Goal: Navigation & Orientation: Find specific page/section

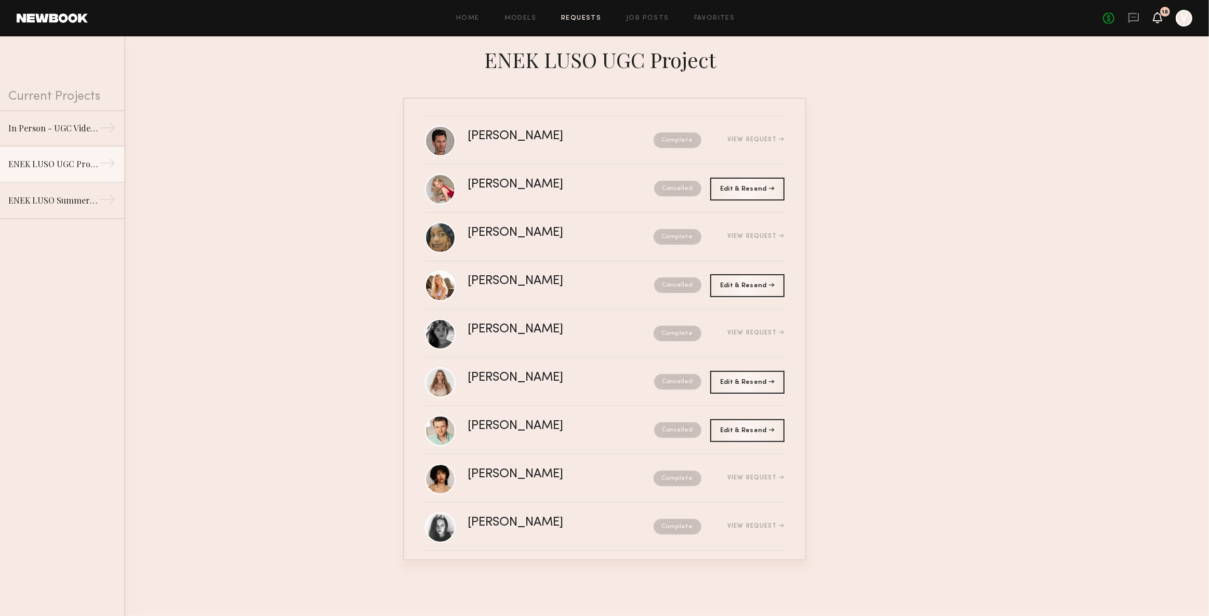
click at [1162, 11] on div "18" at bounding box center [1165, 12] width 10 height 10
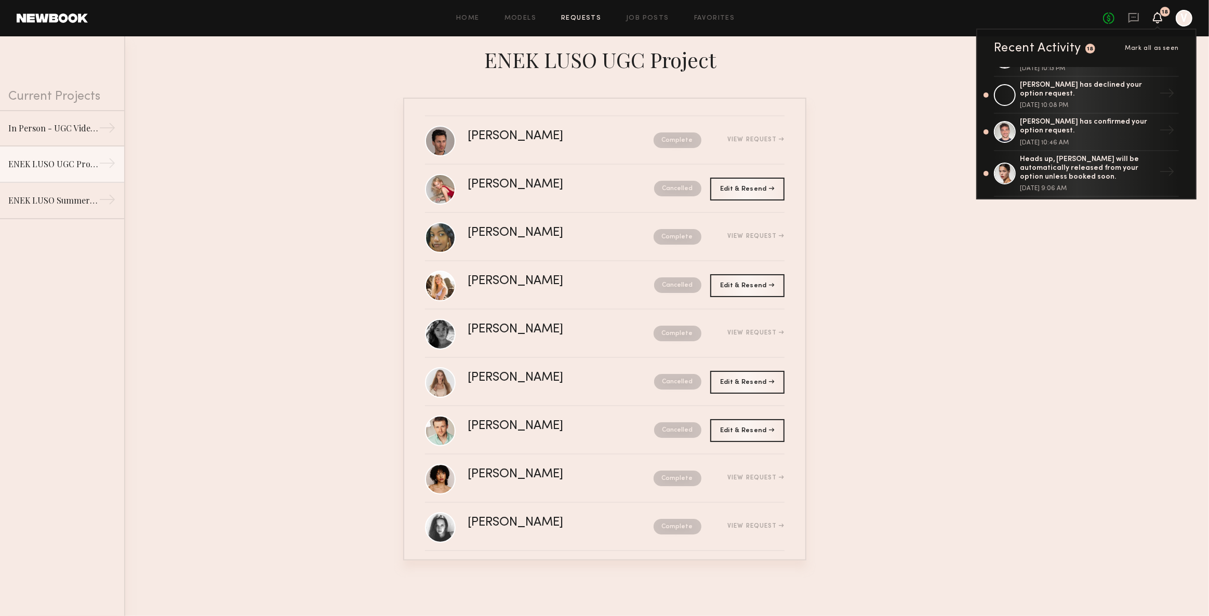
scroll to position [378, 0]
click at [1071, 290] on nb-requests-list-container "Colton K. Complete View Request Sophia B. Cancelled Edit & Resend Resend Aaliya…" at bounding box center [604, 329] width 1209 height 463
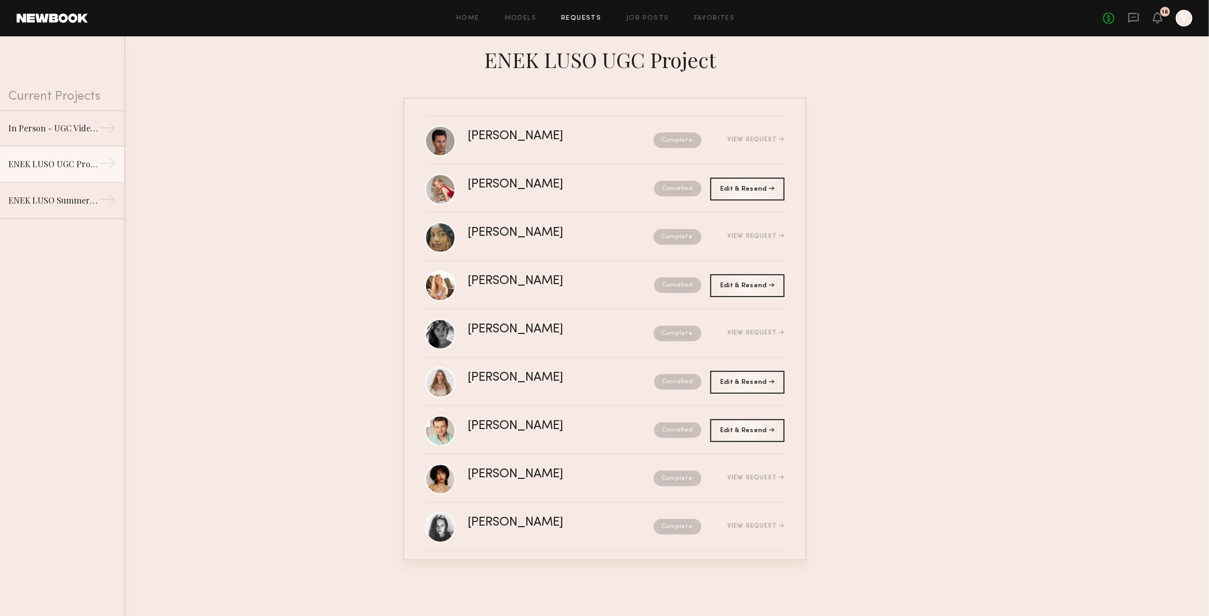
click at [1162, 15] on div "18" at bounding box center [1157, 18] width 9 height 13
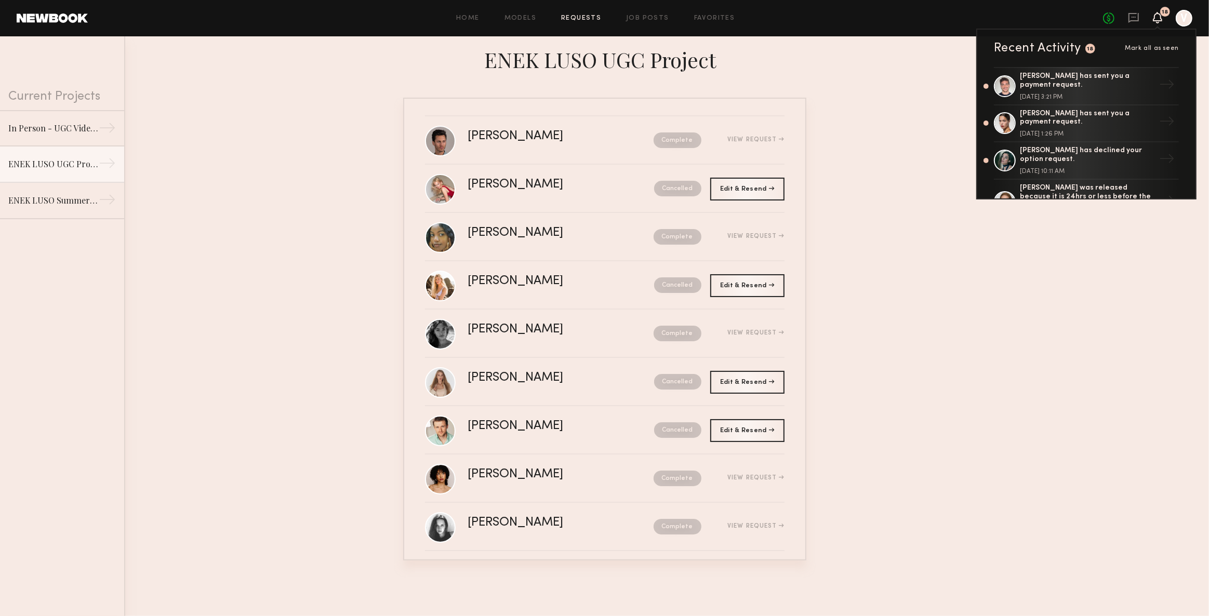
click at [1050, 51] on div "Recent Activity" at bounding box center [1037, 48] width 87 height 12
click at [522, 17] on link "Models" at bounding box center [521, 18] width 32 height 7
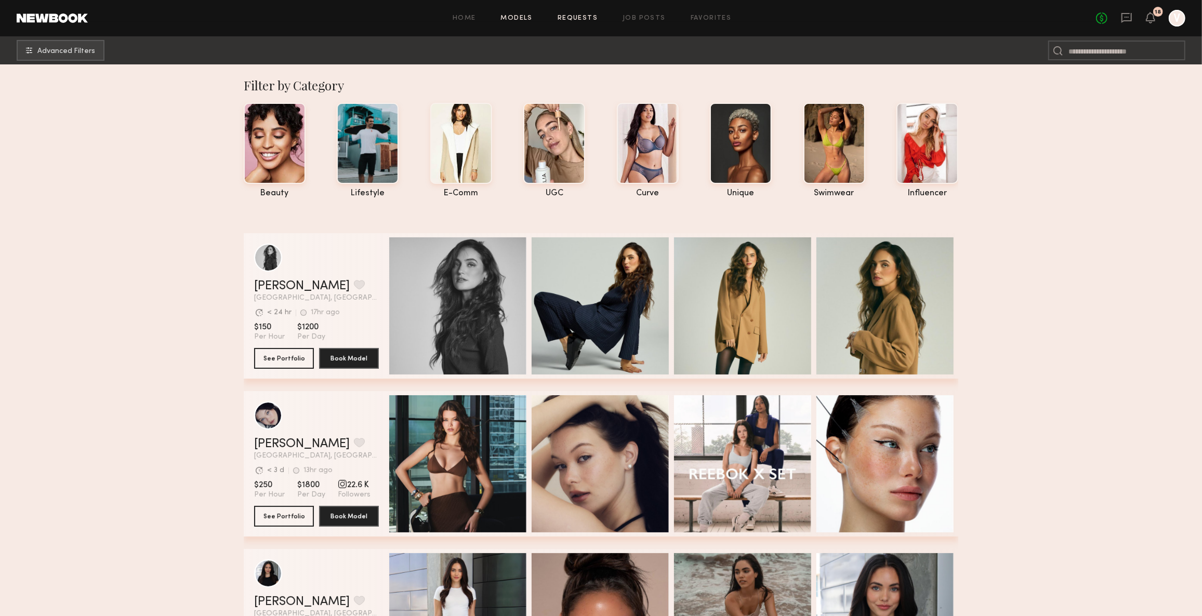
click at [580, 17] on link "Requests" at bounding box center [578, 18] width 40 height 7
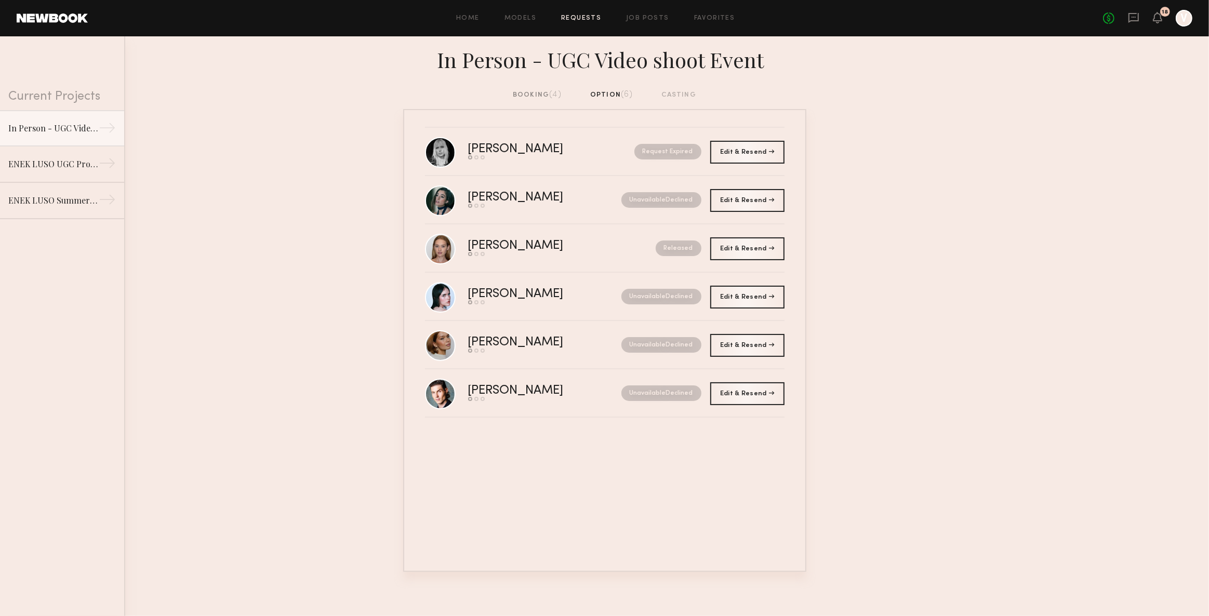
click at [1163, 16] on div "No fees up to $5,000 18 V" at bounding box center [1147, 18] width 89 height 17
click at [1160, 16] on icon at bounding box center [1158, 17] width 8 height 7
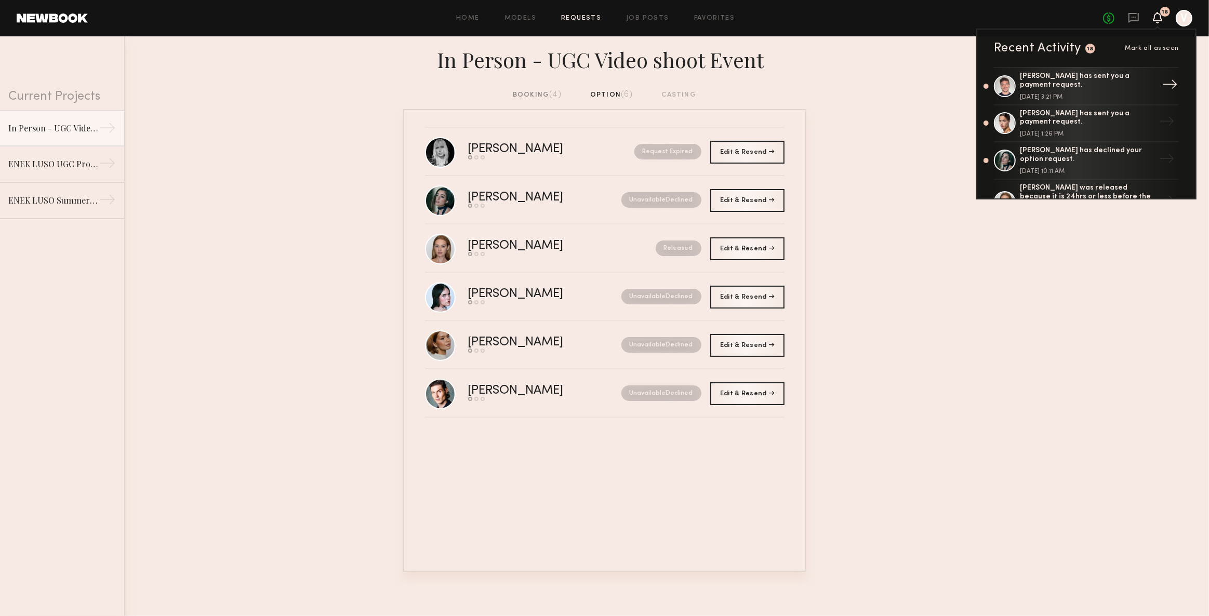
click at [1068, 82] on div "[PERSON_NAME] has sent you a payment request." at bounding box center [1087, 81] width 135 height 18
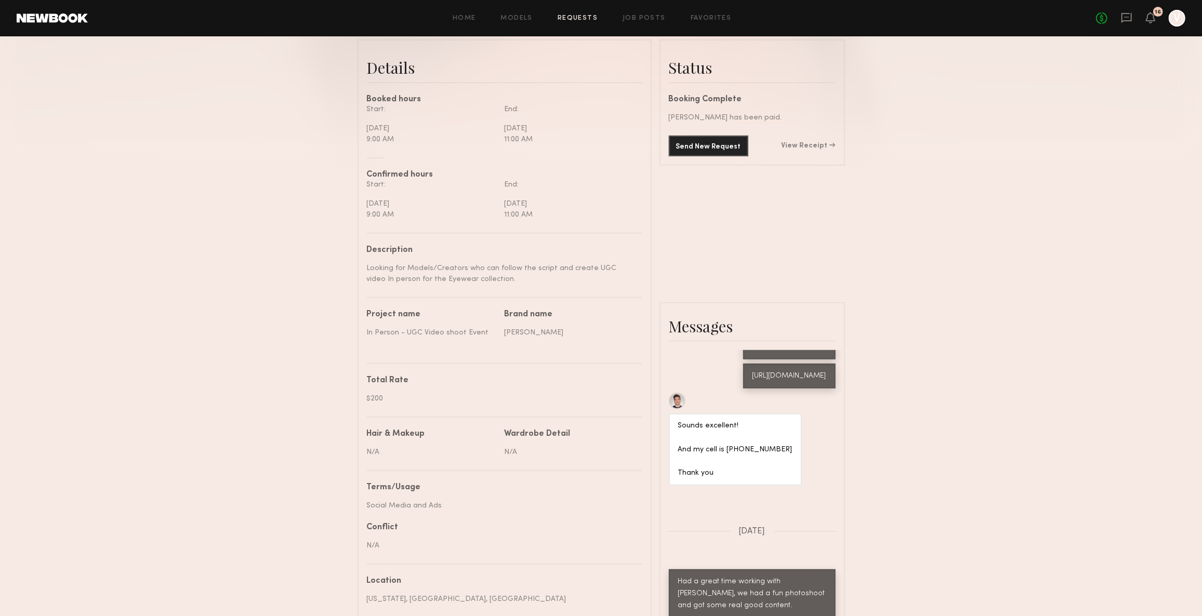
scroll to position [472, 0]
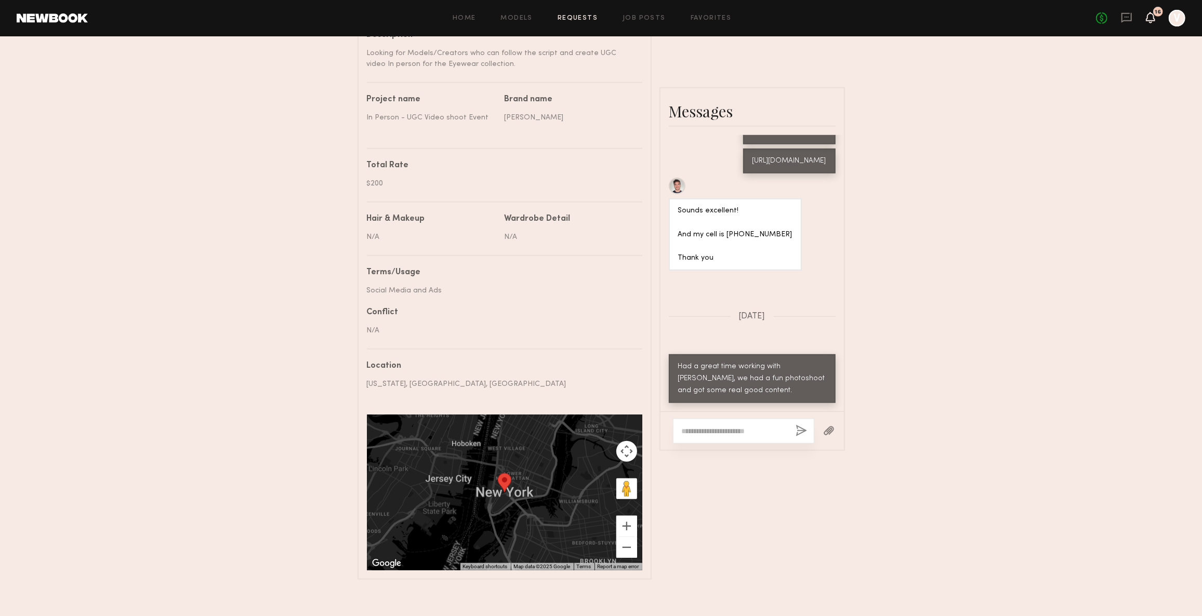
click at [1148, 13] on icon at bounding box center [1150, 17] width 9 height 11
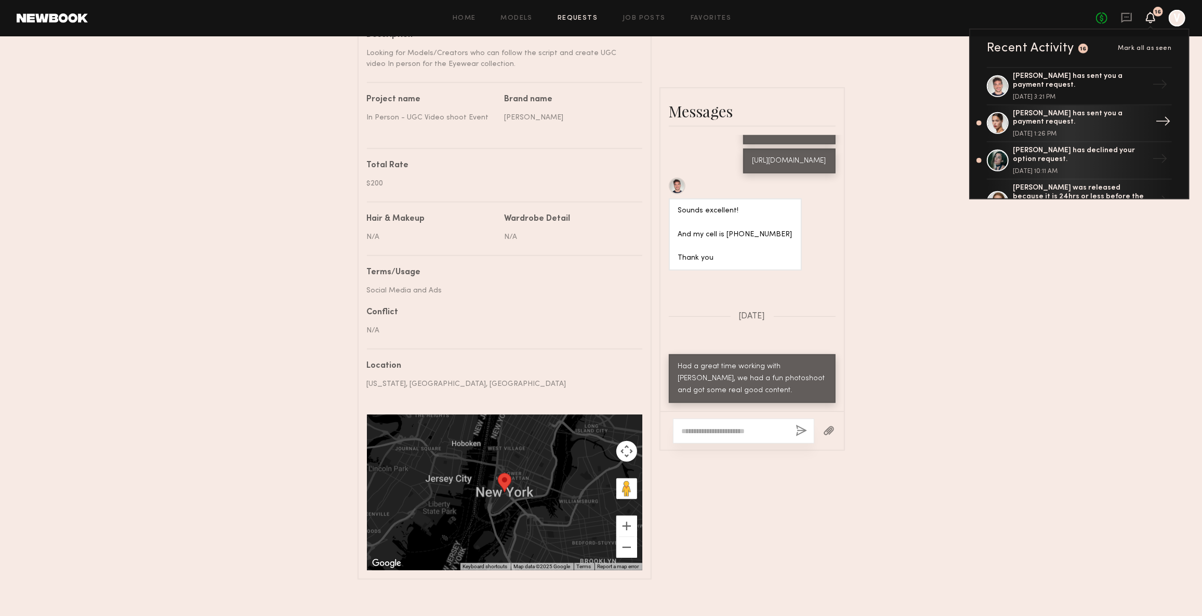
click at [1041, 120] on div "[PERSON_NAME] has sent you a payment request." at bounding box center [1080, 119] width 135 height 18
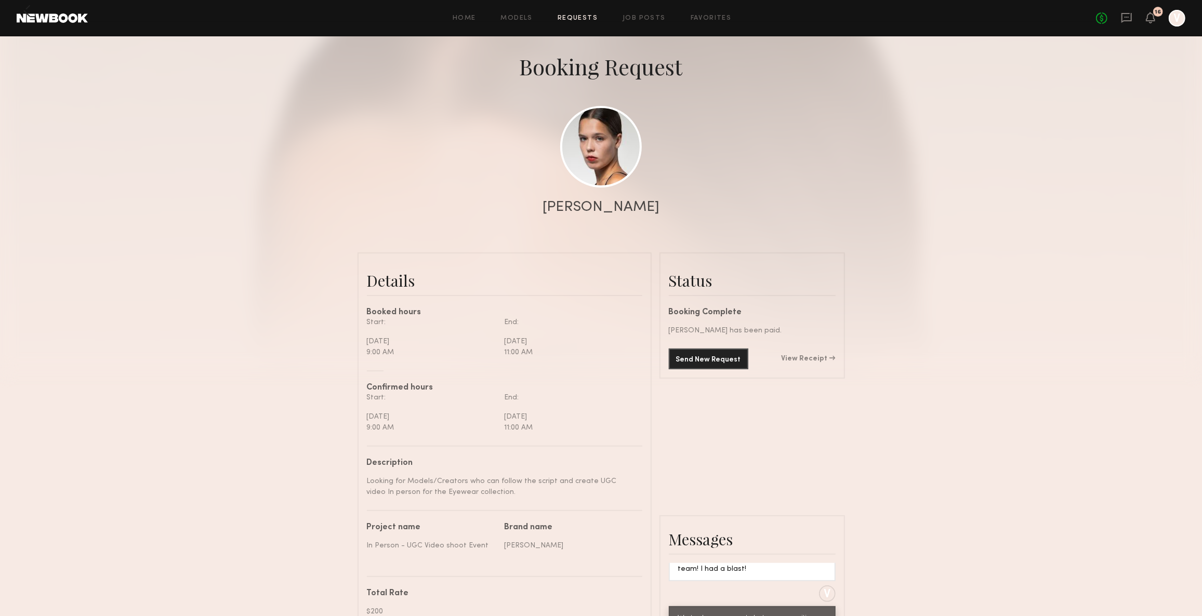
scroll to position [47, 0]
drag, startPoint x: 1158, startPoint y: 13, endPoint x: 1148, endPoint y: 18, distance: 10.5
click at [1158, 14] on div "13" at bounding box center [1158, 12] width 6 height 6
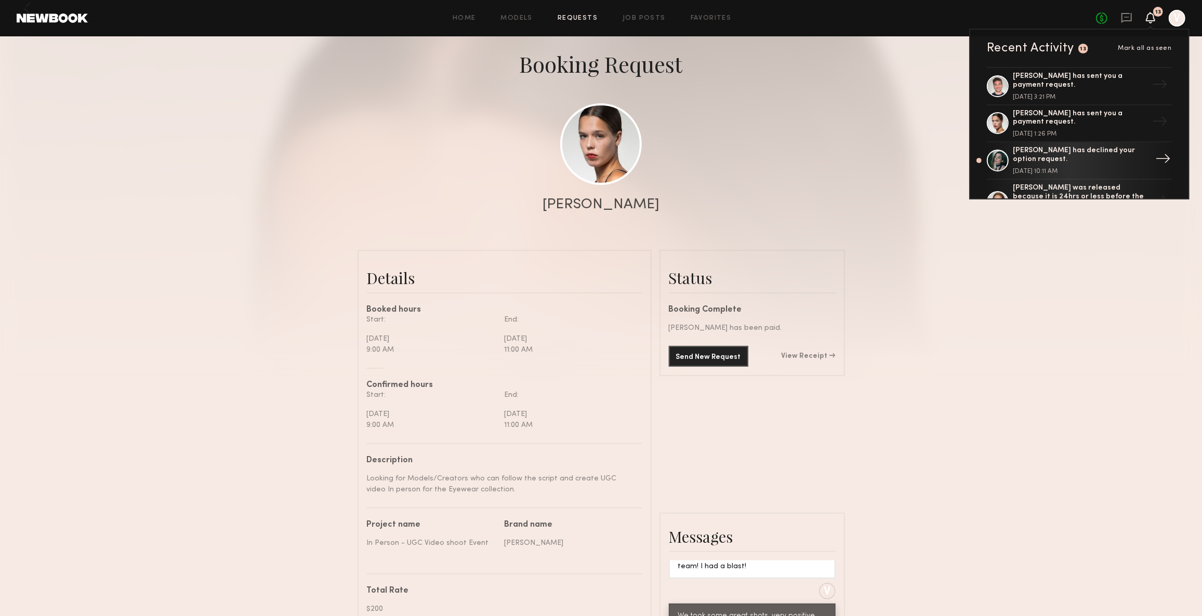
click at [1031, 159] on div "[PERSON_NAME] has declined your option request." at bounding box center [1080, 156] width 135 height 18
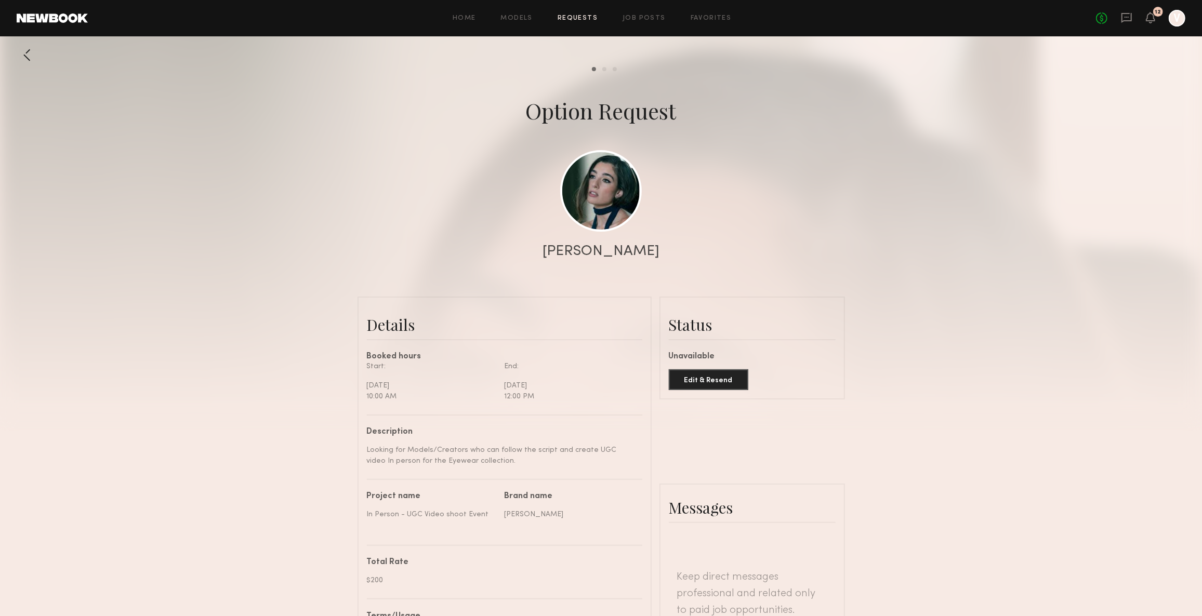
drag, startPoint x: 1148, startPoint y: 14, endPoint x: 1140, endPoint y: 28, distance: 15.9
click at [1148, 15] on icon at bounding box center [1150, 17] width 8 height 7
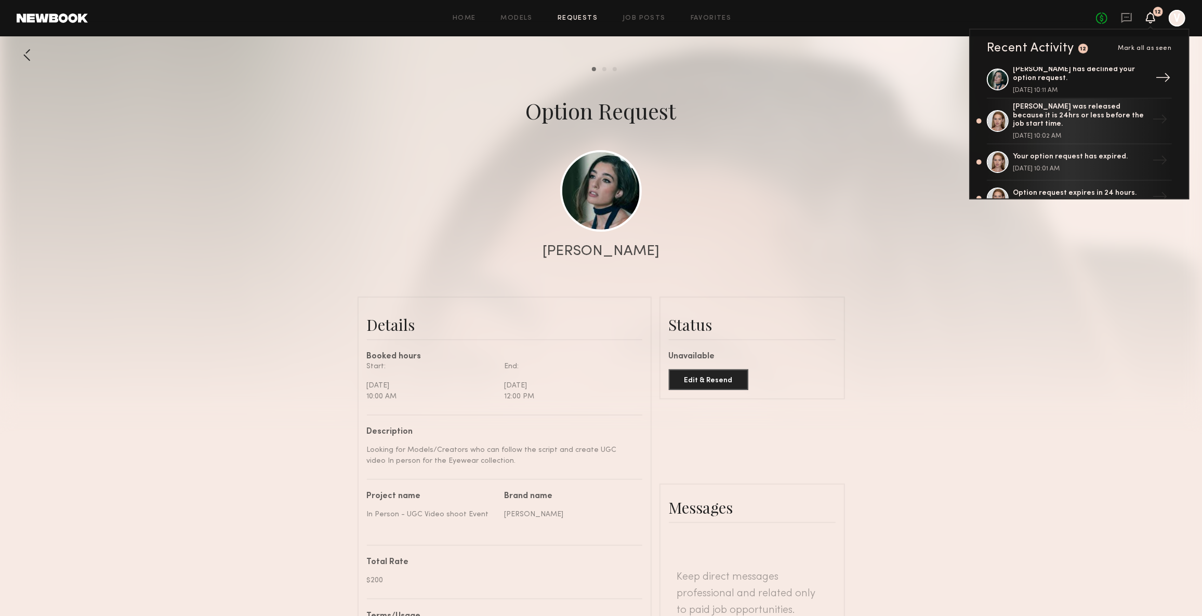
scroll to position [94, 0]
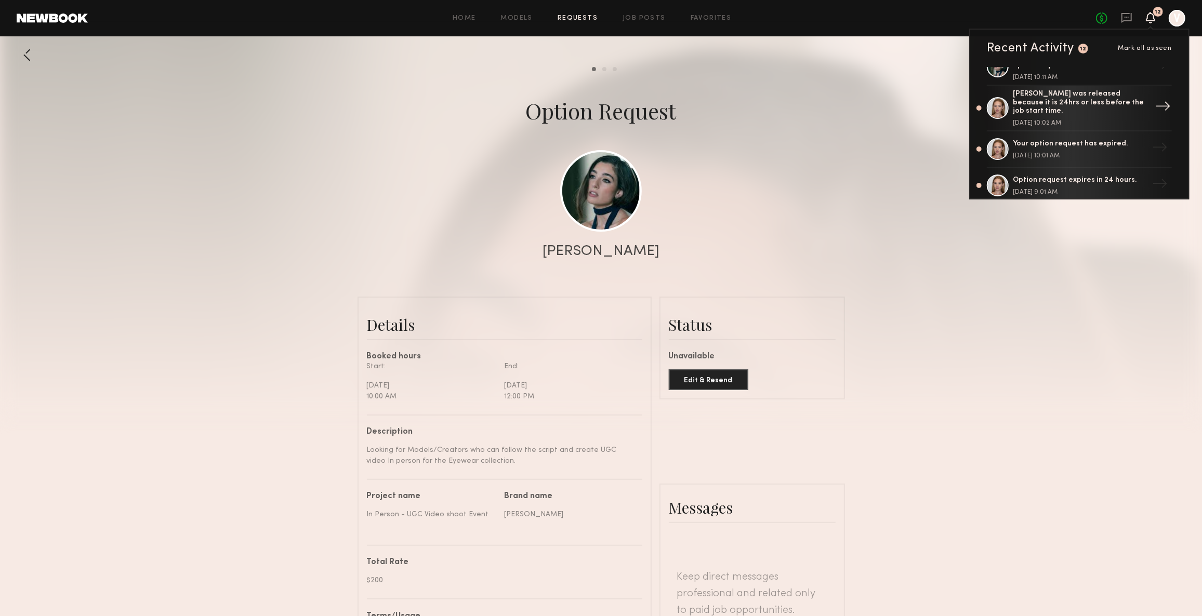
click at [1050, 105] on div "[PERSON_NAME] was released because it is 24hrs or less before the job start tim…" at bounding box center [1080, 103] width 135 height 26
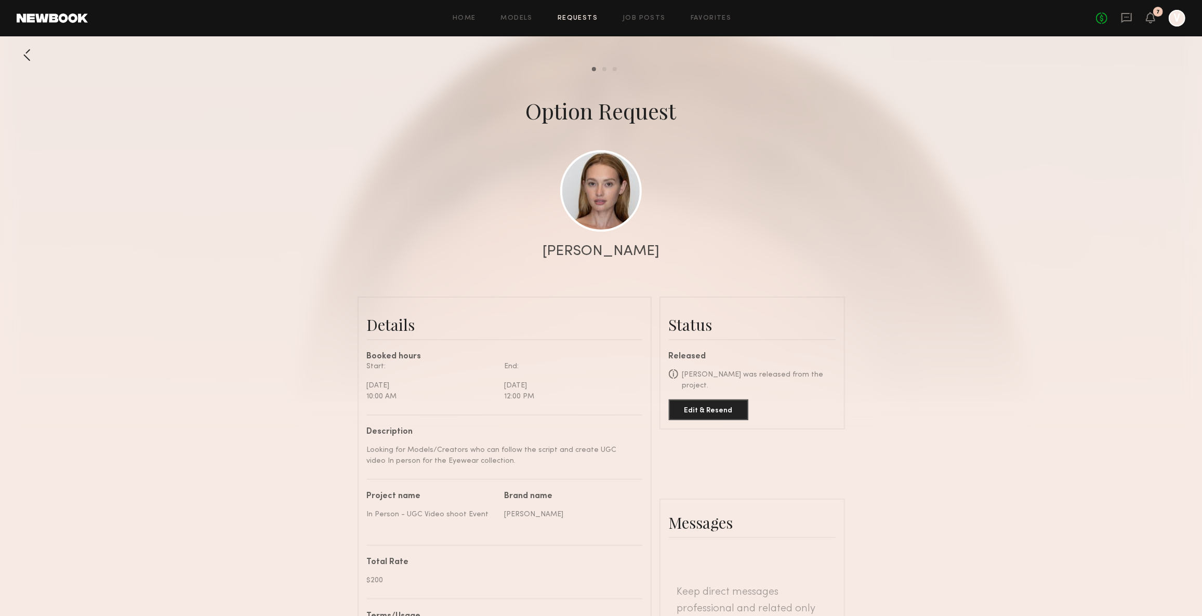
click at [1144, 15] on div "No fees up to $5,000 7 V" at bounding box center [1140, 18] width 89 height 17
click at [1151, 17] on icon at bounding box center [1150, 17] width 8 height 7
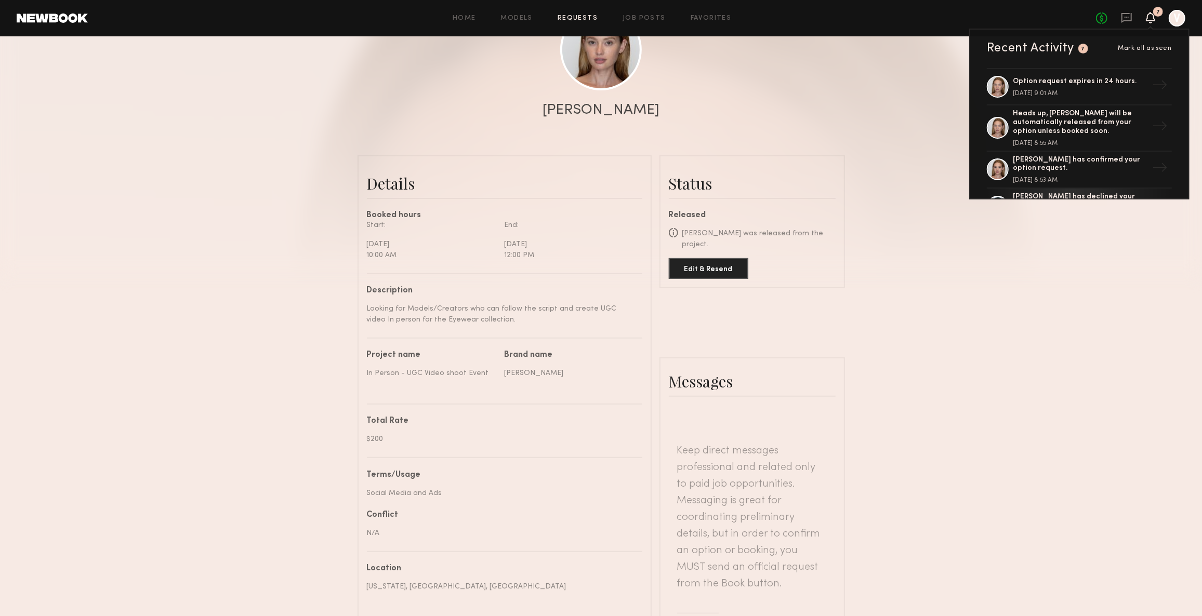
scroll to position [236, 0]
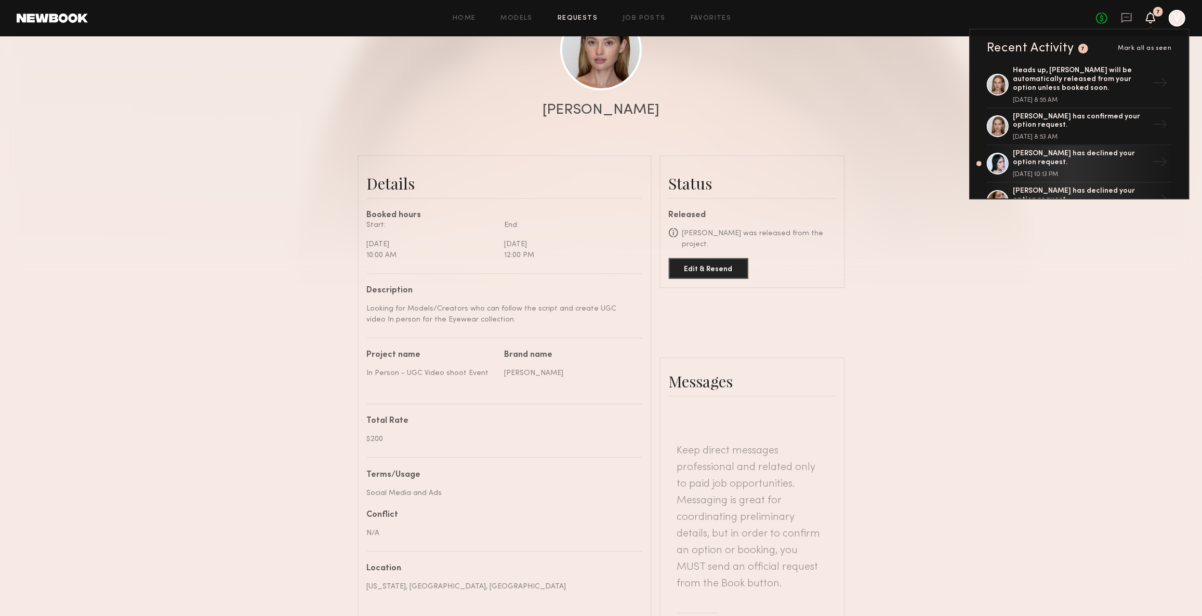
click at [1130, 47] on span "Mark all as seen" at bounding box center [1145, 48] width 54 height 6
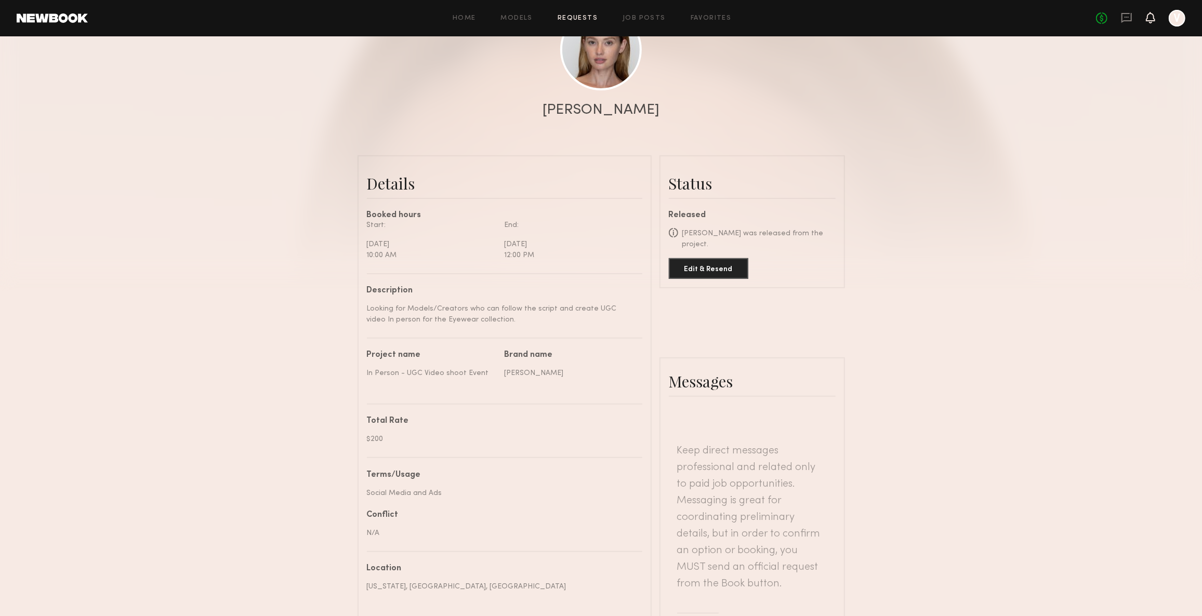
click at [1153, 15] on icon at bounding box center [1150, 17] width 8 height 7
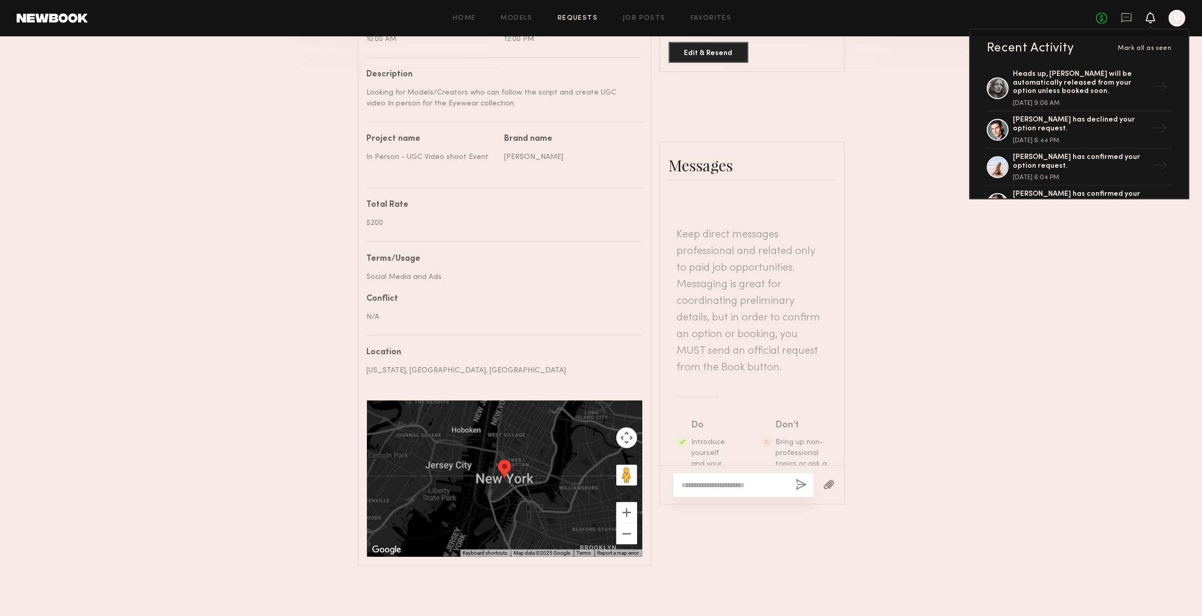
scroll to position [677, 0]
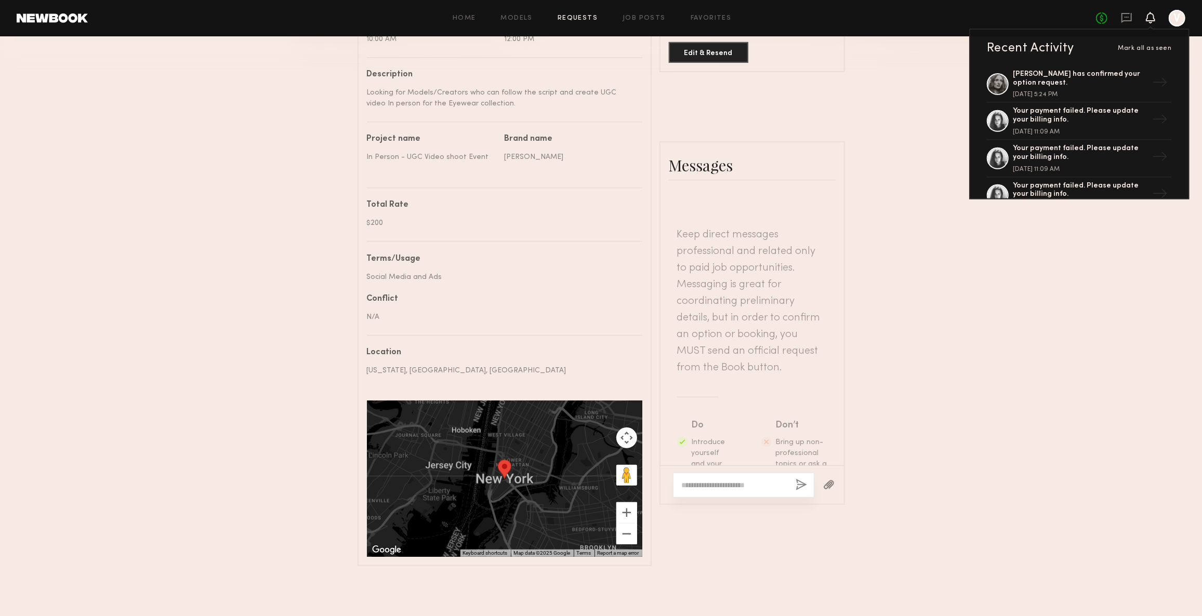
click at [57, 19] on link at bounding box center [52, 18] width 71 height 9
